Goal: Find specific page/section: Find specific page/section

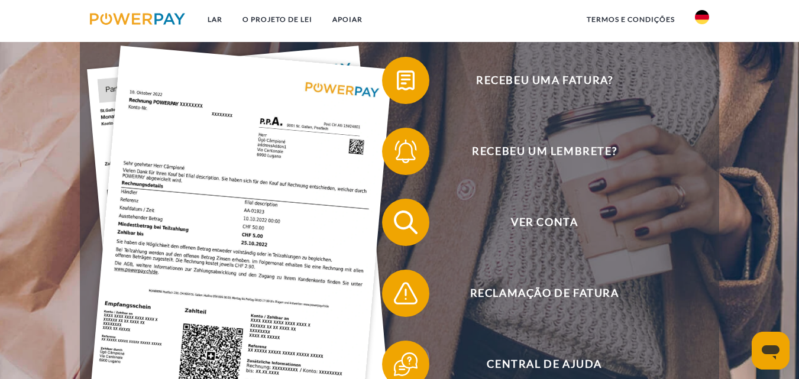
scroll to position [237, 0]
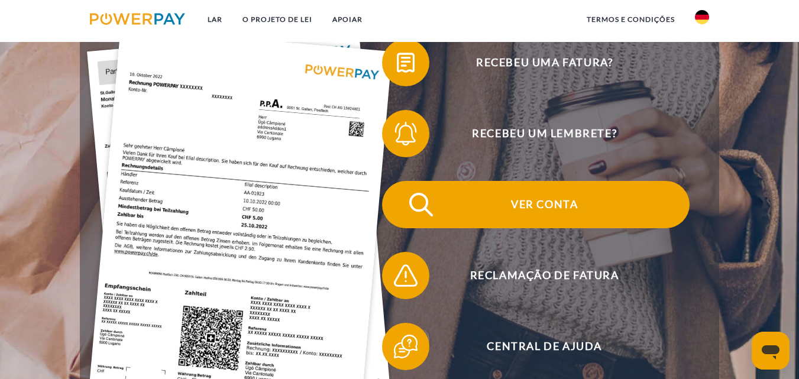
click at [578, 208] on font "Ver conta" at bounding box center [544, 204] width 67 height 13
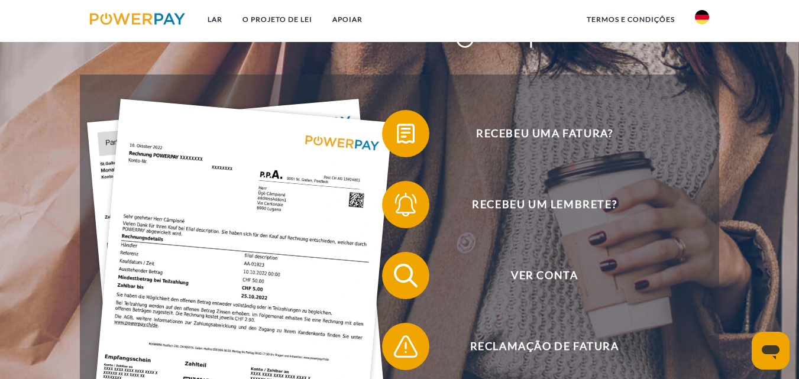
scroll to position [252, 0]
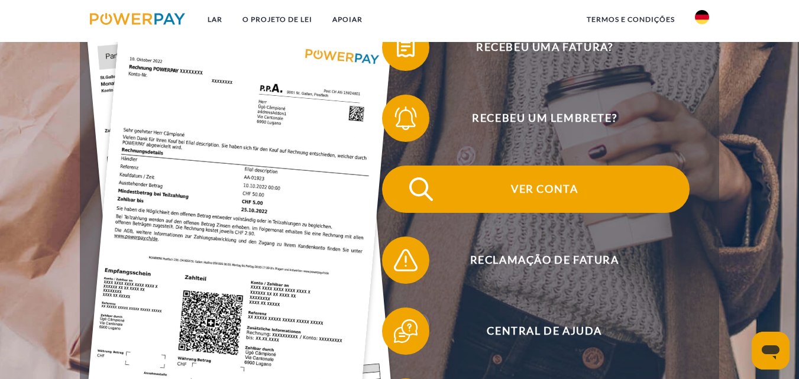
click at [558, 195] on font "Ver conta" at bounding box center [544, 188] width 67 height 13
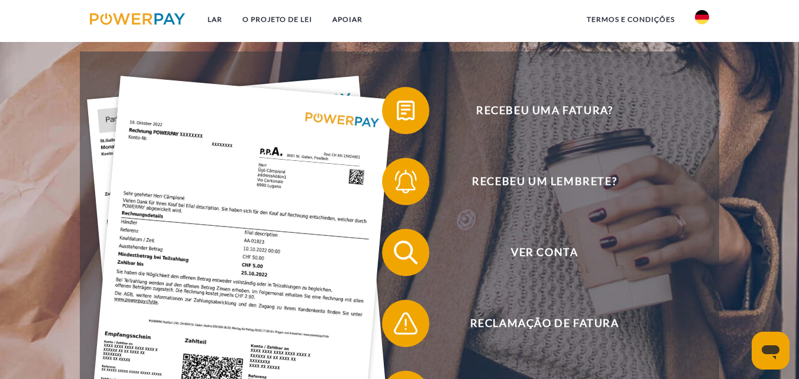
scroll to position [189, 0]
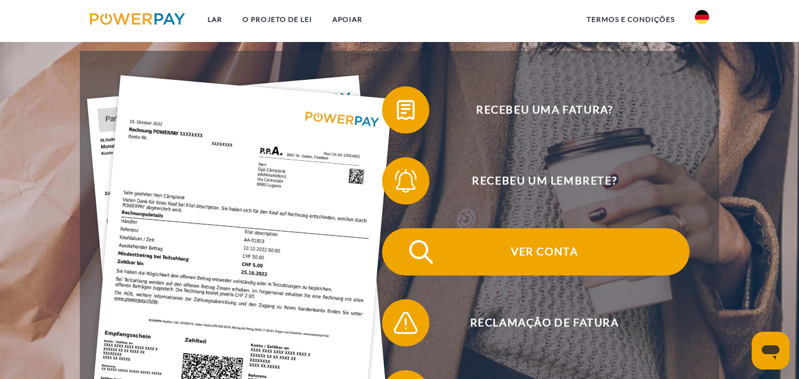
click at [548, 265] on span "Ver conta" at bounding box center [544, 251] width 290 height 47
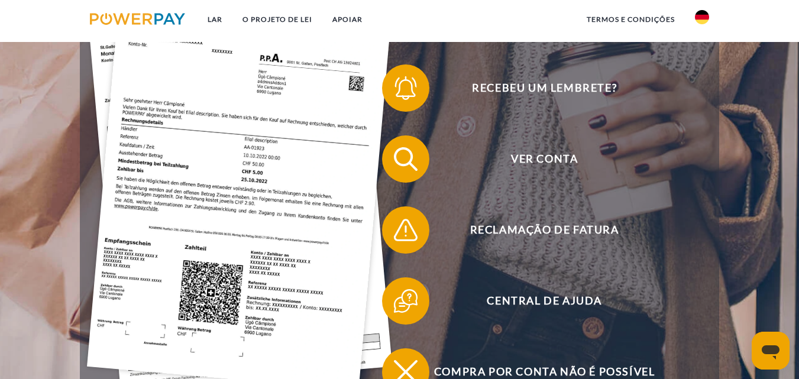
scroll to position [308, 0]
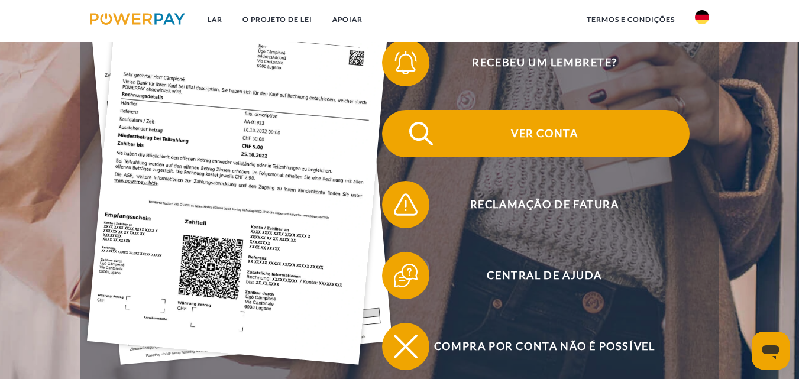
click at [555, 130] on font "Ver conta" at bounding box center [544, 133] width 67 height 13
click at [564, 147] on span "Ver conta" at bounding box center [544, 133] width 290 height 47
